Goal: Task Accomplishment & Management: Use online tool/utility

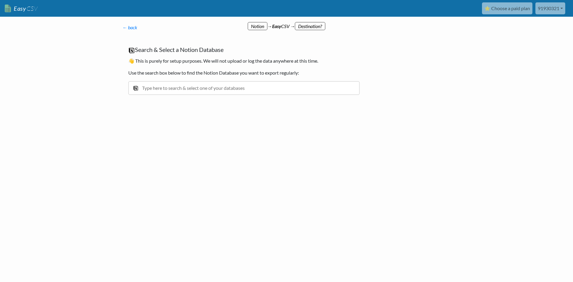
click at [229, 87] on input "text" at bounding box center [243, 88] width 231 height 14
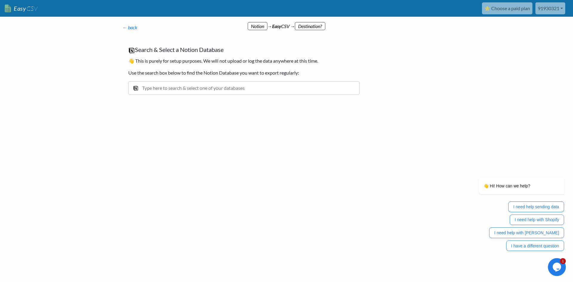
click at [250, 90] on input "text" at bounding box center [243, 88] width 231 height 14
click at [268, 85] on input "text" at bounding box center [243, 88] width 231 height 14
click at [264, 103] on div "Search & Select a Notion Database 👋 This is purely for setup purposes. We will …" at bounding box center [243, 73] width 243 height 67
click at [251, 81] on div "Search & Select a Notion Database 👋 This is purely for setup purposes. We will …" at bounding box center [243, 73] width 243 height 67
click at [259, 99] on div "Search & Select a Notion Database 👋 This is purely for setup purposes. We will …" at bounding box center [243, 73] width 243 height 67
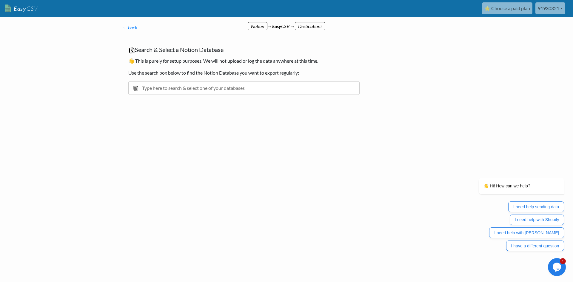
click at [254, 86] on input "text" at bounding box center [243, 88] width 231 height 14
type input "d"
click at [219, 85] on input "text" at bounding box center [243, 88] width 231 height 14
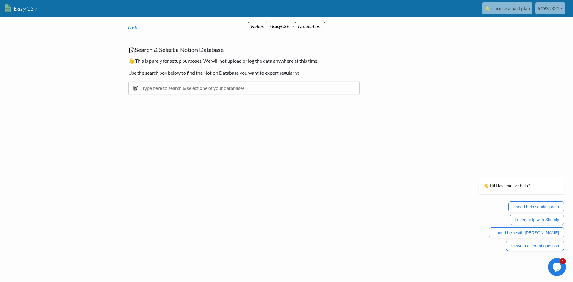
click at [219, 85] on input "text" at bounding box center [243, 88] width 231 height 14
click at [218, 88] on input "text" at bounding box center [243, 88] width 231 height 14
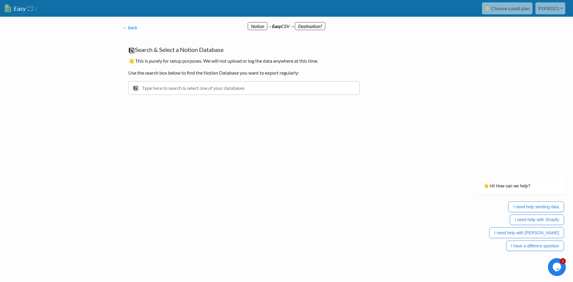
click at [229, 112] on div "← back Thanks for signing up! Set up your Import Flow and Upload Page in 1 minu…" at bounding box center [243, 65] width 255 height 95
click at [217, 93] on input "text" at bounding box center [243, 88] width 231 height 14
click at [217, 92] on input "text" at bounding box center [243, 88] width 231 height 14
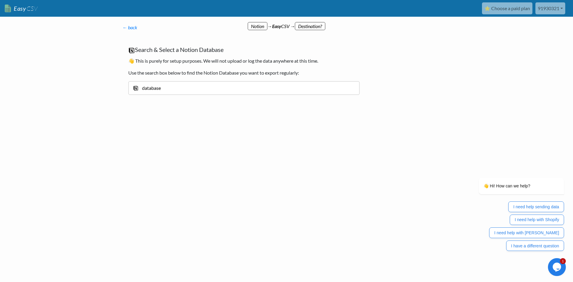
type input "database"
click at [196, 105] on li "DataBase" at bounding box center [244, 101] width 231 height 14
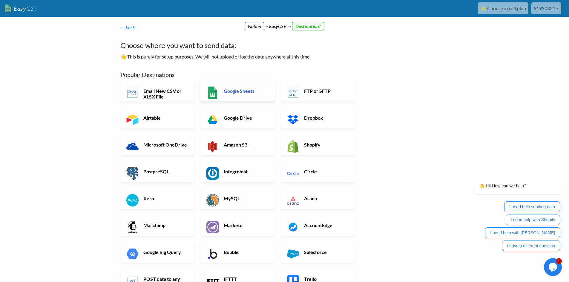
click at [233, 96] on link "Google Sheets" at bounding box center [237, 91] width 74 height 21
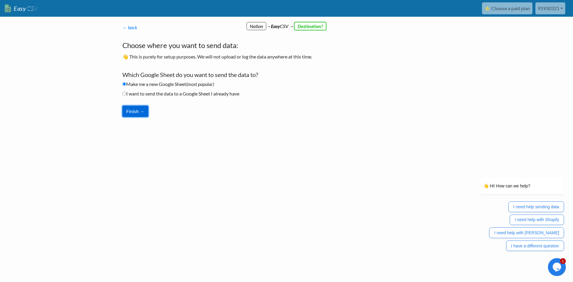
click at [139, 111] on button "Finish →" at bounding box center [135, 111] width 26 height 11
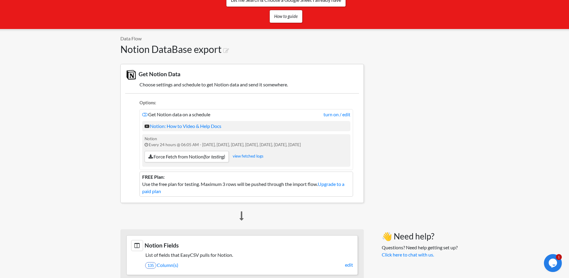
scroll to position [119, 0]
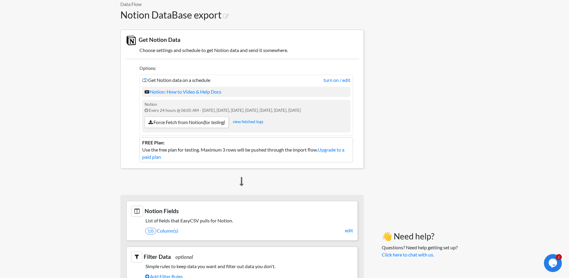
click at [143, 82] on link at bounding box center [145, 80] width 6 height 6
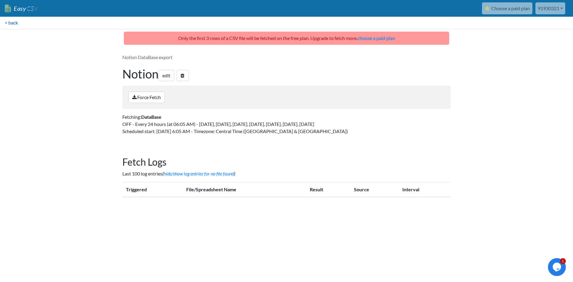
click at [19, 21] on link "< back" at bounding box center [11, 23] width 23 height 12
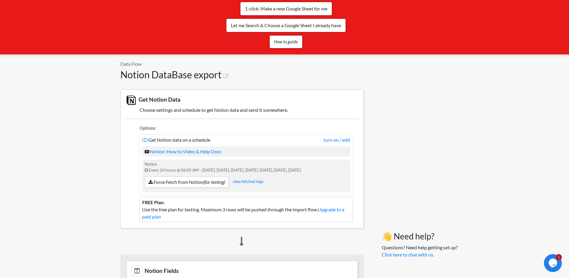
scroll to position [90, 0]
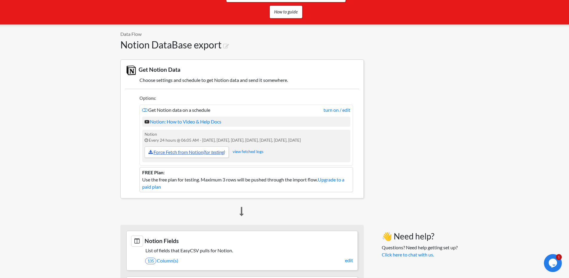
click at [175, 155] on link "Force Fetch from Notion (for testing)" at bounding box center [186, 151] width 84 height 11
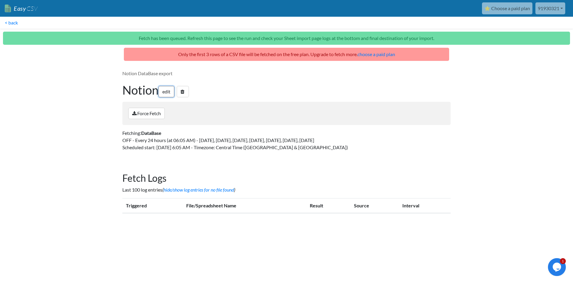
click at [171, 94] on link "edit" at bounding box center [166, 91] width 16 height 11
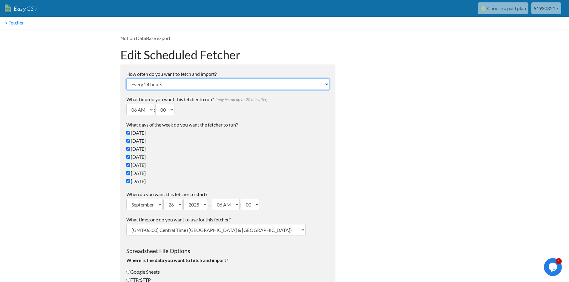
click at [287, 85] on select "Every 24 hours Every 4 hours Every hour Every 10-20 minutes Every 1 week Every …" at bounding box center [227, 84] width 203 height 11
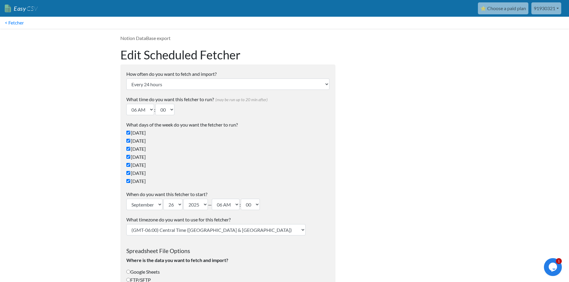
click at [23, 25] on link "< Fetcher" at bounding box center [14, 23] width 29 height 12
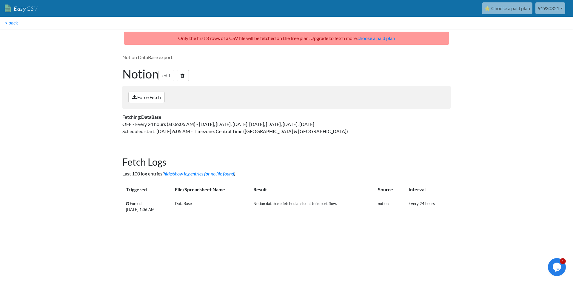
click at [192, 40] on p "Only the first 3 rows of a CSV file will be fetched on the free plan. Upgrade t…" at bounding box center [286, 38] width 325 height 13
click at [382, 41] on p "Only the first 3 rows of a CSV file will be fetched on the free plan. Upgrade t…" at bounding box center [286, 38] width 325 height 13
click at [382, 40] on link "choose a paid plan" at bounding box center [377, 38] width 38 height 6
click at [401, 202] on td "notion" at bounding box center [389, 206] width 31 height 19
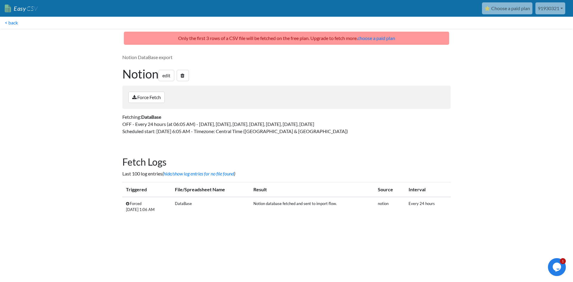
click at [416, 200] on td "Every 24 hours" at bounding box center [428, 206] width 46 height 19
click at [421, 206] on td "Every 24 hours" at bounding box center [428, 206] width 46 height 19
click at [132, 207] on td "Forced Saturday, Sep 27 1:06 AM" at bounding box center [146, 206] width 49 height 19
click at [128, 201] on td "Forced Saturday, Sep 27 1:06 AM" at bounding box center [146, 206] width 49 height 19
drag, startPoint x: 199, startPoint y: 210, endPoint x: 210, endPoint y: 205, distance: 11.3
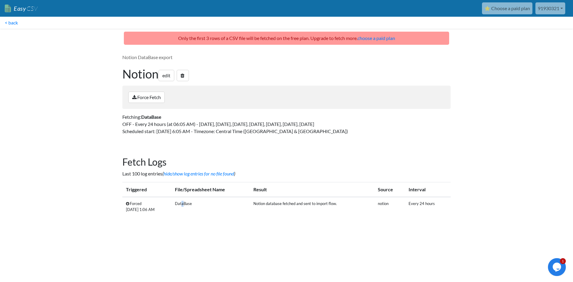
click at [200, 210] on td "DataBase" at bounding box center [210, 206] width 79 height 19
click at [279, 208] on td "Notion database fetched and sent to import flow." at bounding box center [312, 206] width 124 height 19
click at [311, 210] on td "Notion database fetched and sent to import flow." at bounding box center [312, 206] width 124 height 19
click at [330, 227] on html "Easy CSV ⭐ Choose a paid plan 91930321 Students Liu Lb All Flows All CSV Genera…" at bounding box center [286, 116] width 573 height 232
click at [13, 23] on link "< back" at bounding box center [11, 23] width 23 height 12
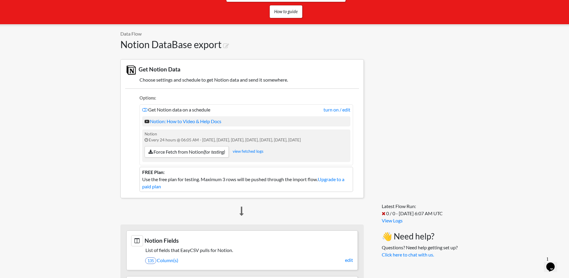
scroll to position [90, 0]
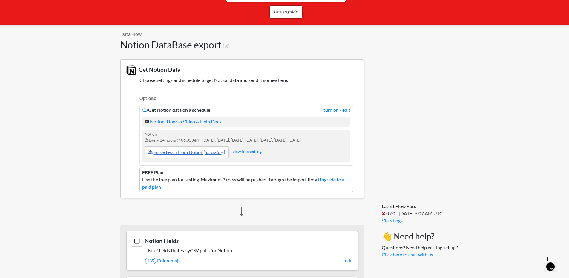
click at [166, 151] on link "Force Fetch from Notion (for testing)" at bounding box center [186, 151] width 84 height 11
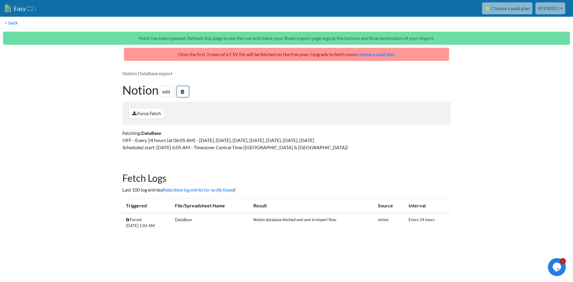
click at [184, 90] on icon at bounding box center [183, 91] width 4 height 5
click at [206, 87] on h1 "Notion edit" at bounding box center [286, 90] width 328 height 14
click at [178, 89] on h1 "Notion edit" at bounding box center [286, 90] width 328 height 14
click at [174, 91] on link "edit" at bounding box center [166, 91] width 16 height 11
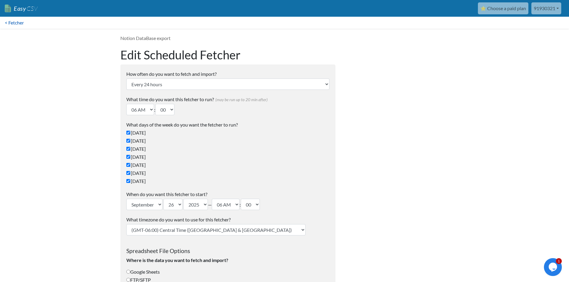
click at [10, 23] on link "< Fetcher" at bounding box center [14, 23] width 29 height 12
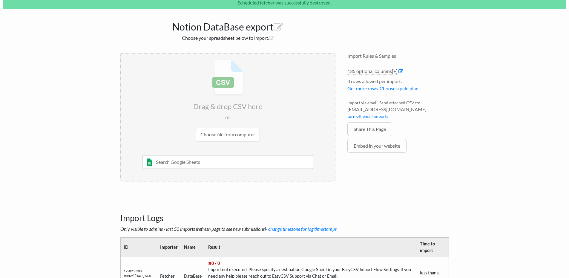
scroll to position [119, 0]
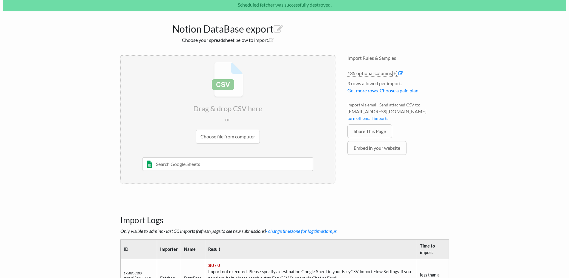
click at [227, 170] on input "text" at bounding box center [227, 164] width 171 height 14
click at [109, 139] on body "Easy CSV ⭐ Choose a paid plan 91930321 Students Liu Lb All Flows All CSV Genera…" at bounding box center [284, 123] width 569 height 484
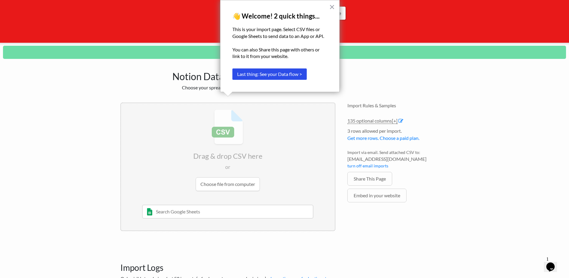
scroll to position [0, 0]
click at [99, 130] on body "Easy CSV ⭐ Choose a paid plan 91930321 Students Liu Lb All Flows All CSV Genera…" at bounding box center [284, 170] width 569 height 484
click at [330, 5] on button "×" at bounding box center [332, 7] width 6 height 10
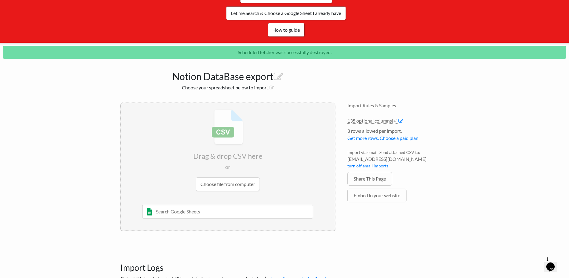
scroll to position [102, 0]
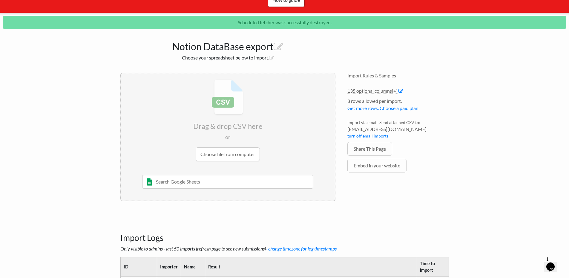
click at [220, 181] on input "text" at bounding box center [227, 182] width 171 height 14
click at [108, 164] on body "Easy CSV ⭐ Choose a paid plan 91930321 Students Liu Lb All Flows All CSV Genera…" at bounding box center [284, 140] width 569 height 484
click at [38, 110] on body "Easy CSV ⭐ Choose a paid plan 91930321 Students Liu Lb All Flows All CSV Genera…" at bounding box center [284, 140] width 569 height 484
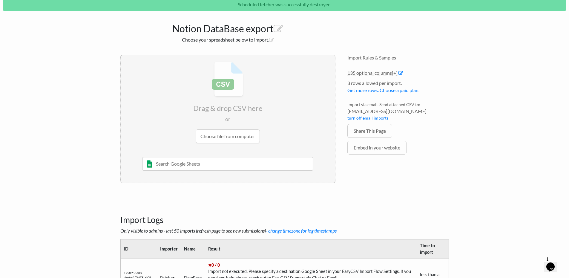
scroll to position [119, 0]
click at [392, 81] on li "3 rows allowed per import. Get more rows. Choose a paid plan." at bounding box center [397, 88] width 101 height 17
click at [461, 82] on body "Easy CSV ⭐ Choose a paid plan 91930321 Students Liu Lb All Flows All CSV Genera…" at bounding box center [284, 123] width 569 height 484
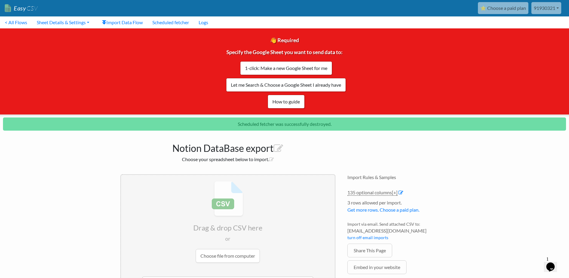
scroll to position [0, 0]
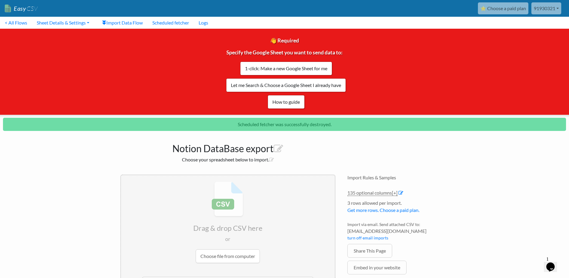
click at [547, 5] on link "91930321" at bounding box center [546, 8] width 30 height 12
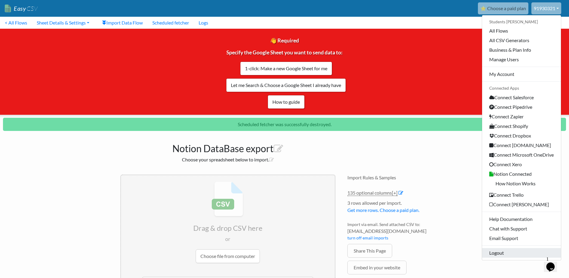
click at [513, 252] on link "Logout" at bounding box center [521, 253] width 79 height 10
